Goal: Task Accomplishment & Management: Complete application form

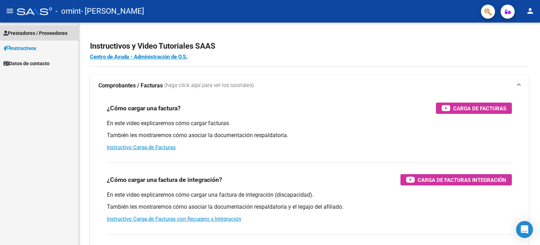
click at [34, 33] on span "Prestadores / Proveedores" at bounding box center [36, 33] width 64 height 8
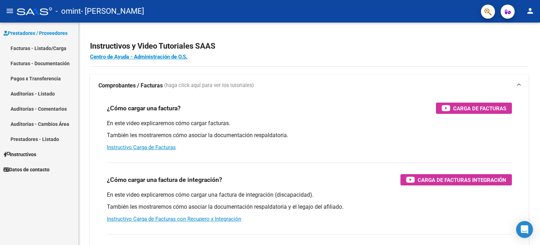
click at [36, 77] on link "Pagos x Transferencia" at bounding box center [39, 78] width 78 height 15
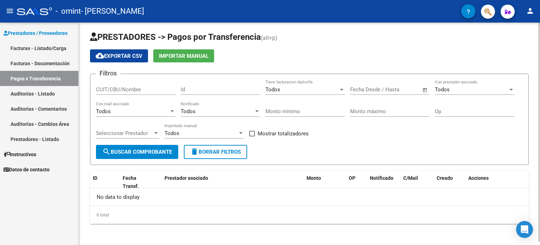
scroll to position [3, 0]
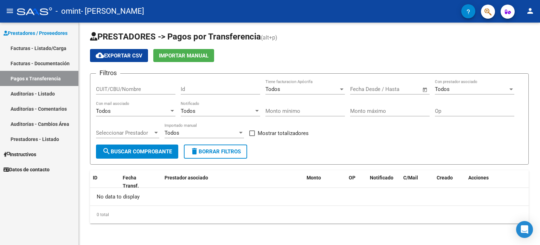
click at [48, 51] on link "Facturas - Listado/Carga" at bounding box center [39, 47] width 78 height 15
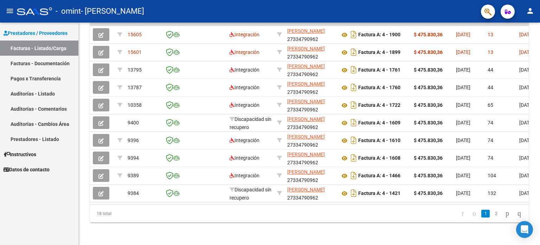
click at [29, 78] on link "Pagos x Transferencia" at bounding box center [39, 78] width 78 height 15
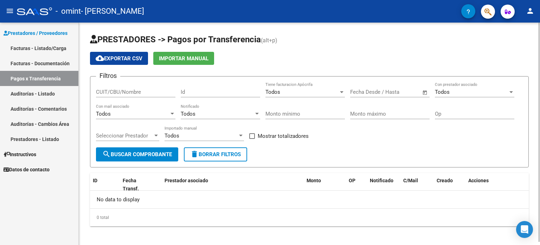
click at [112, 152] on span "search Buscar Comprobante" at bounding box center [137, 154] width 70 height 6
click at [451, 89] on div "Todos" at bounding box center [471, 92] width 73 height 6
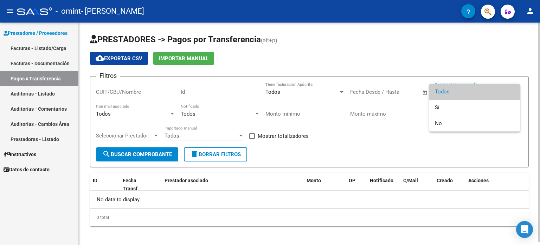
click at [451, 89] on span "Todos" at bounding box center [475, 92] width 80 height 16
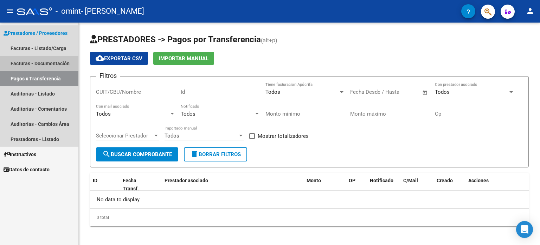
click at [41, 62] on link "Facturas - Documentación" at bounding box center [39, 63] width 78 height 15
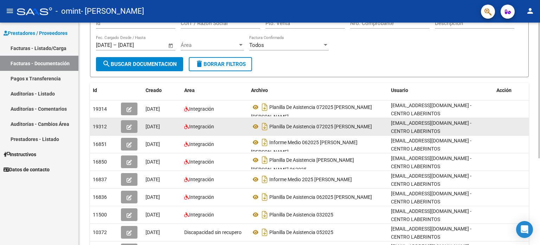
scroll to position [70, 0]
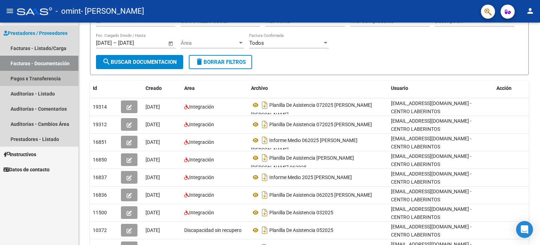
click at [29, 80] on link "Pagos x Transferencia" at bounding box center [39, 78] width 78 height 15
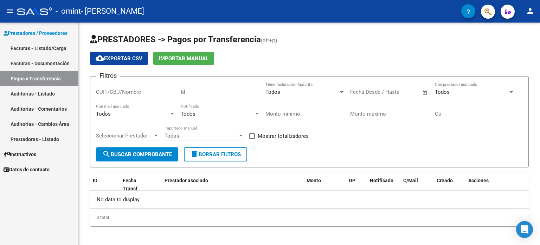
click at [25, 97] on link "Auditorías - Listado" at bounding box center [39, 93] width 78 height 15
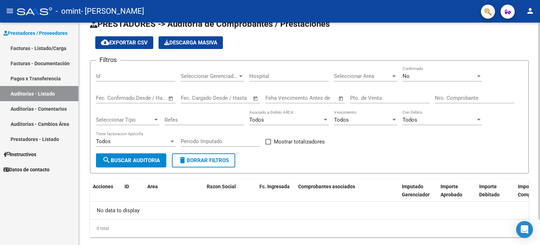
scroll to position [29, 0]
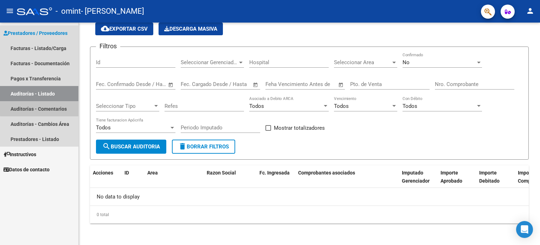
click at [52, 107] on link "Auditorías - Comentarios" at bounding box center [39, 108] width 78 height 15
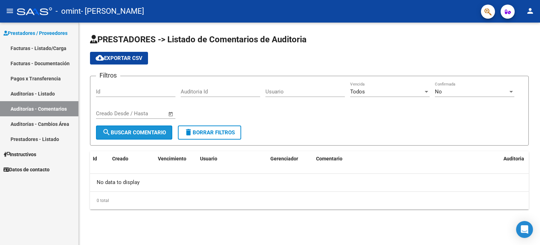
click at [127, 129] on span "search Buscar Comentario" at bounding box center [134, 132] width 64 height 6
click at [44, 123] on link "Auditorías - Cambios Área" at bounding box center [39, 123] width 78 height 15
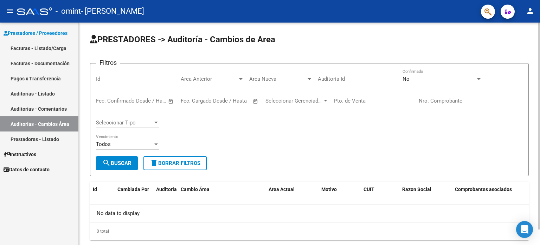
scroll to position [17, 0]
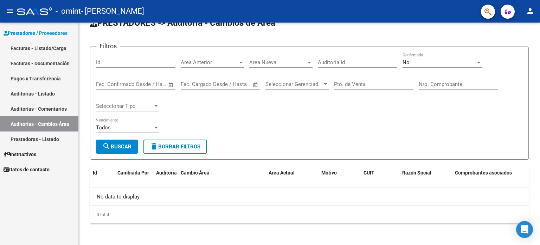
click at [37, 139] on link "Prestadores - Listado" at bounding box center [39, 138] width 78 height 15
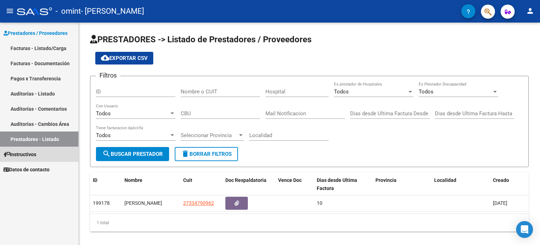
click at [33, 156] on span "Instructivos" at bounding box center [20, 154] width 33 height 8
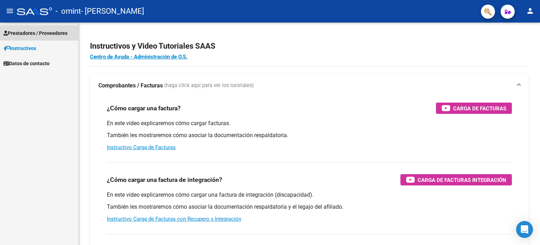
click at [33, 32] on span "Prestadores / Proveedores" at bounding box center [36, 33] width 64 height 8
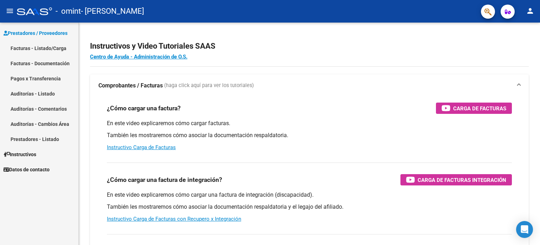
click at [50, 47] on link "Facturas - Listado/Carga" at bounding box center [39, 47] width 78 height 15
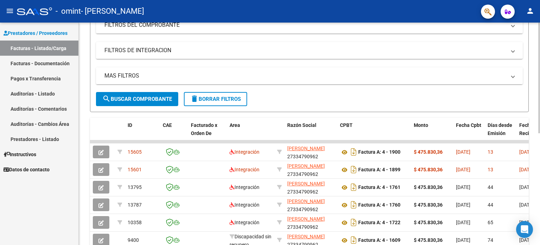
scroll to position [106, 0]
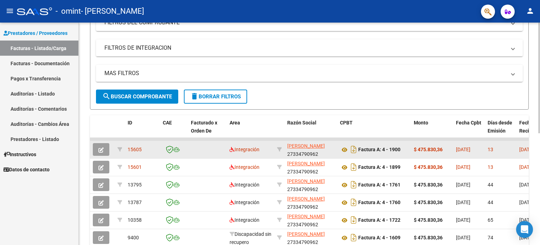
click at [100, 147] on icon "button" at bounding box center [101, 149] width 5 height 5
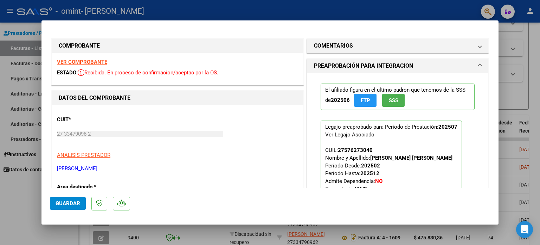
type input "$ 0,00"
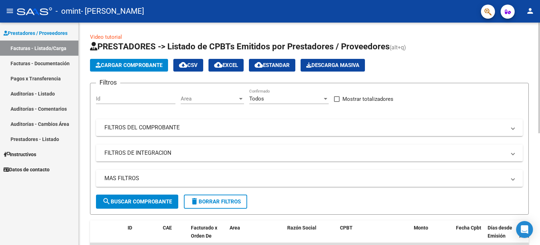
scroll to position [0, 0]
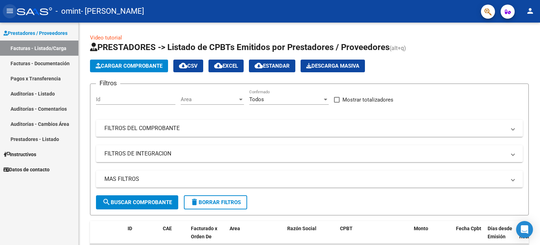
click at [9, 7] on mat-icon "menu" at bounding box center [10, 11] width 8 height 8
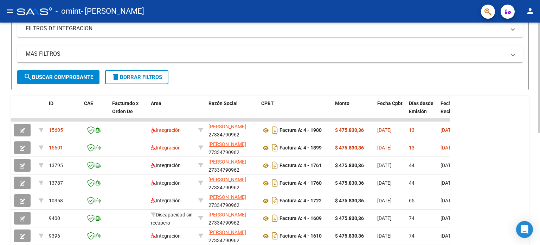
scroll to position [141, 0]
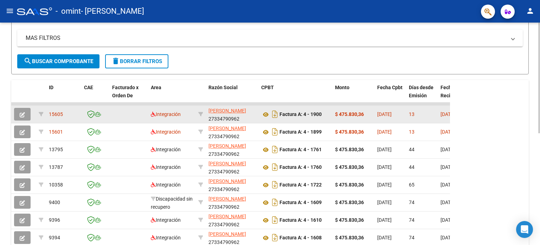
click at [346, 111] on strong "$ 475.830,36" at bounding box center [349, 114] width 29 height 6
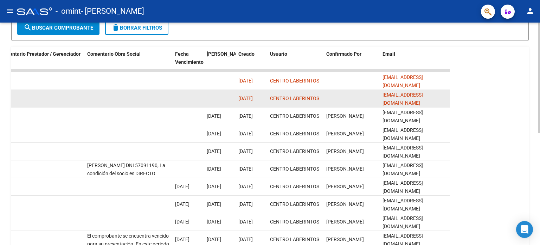
scroll to position [84, 0]
